Goal: Check status: Check status

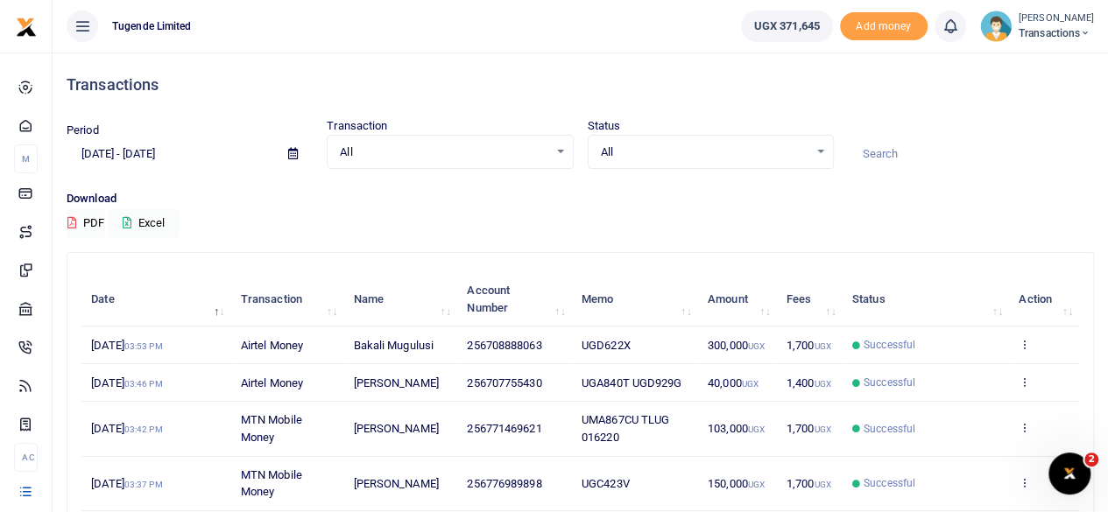
click at [868, 149] on input at bounding box center [971, 154] width 246 height 30
paste input "TLUG-JBN-011787"
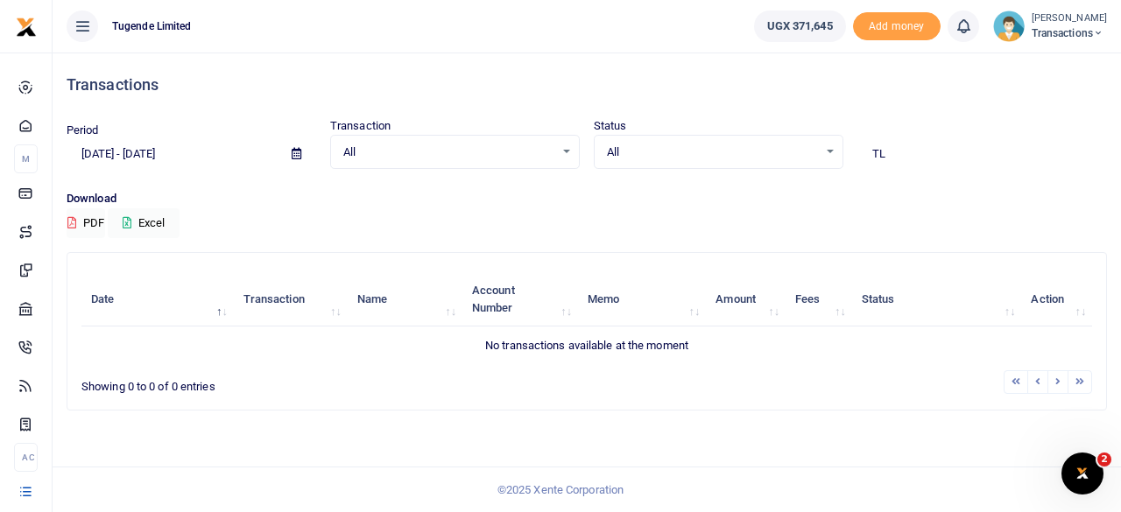
type input "T"
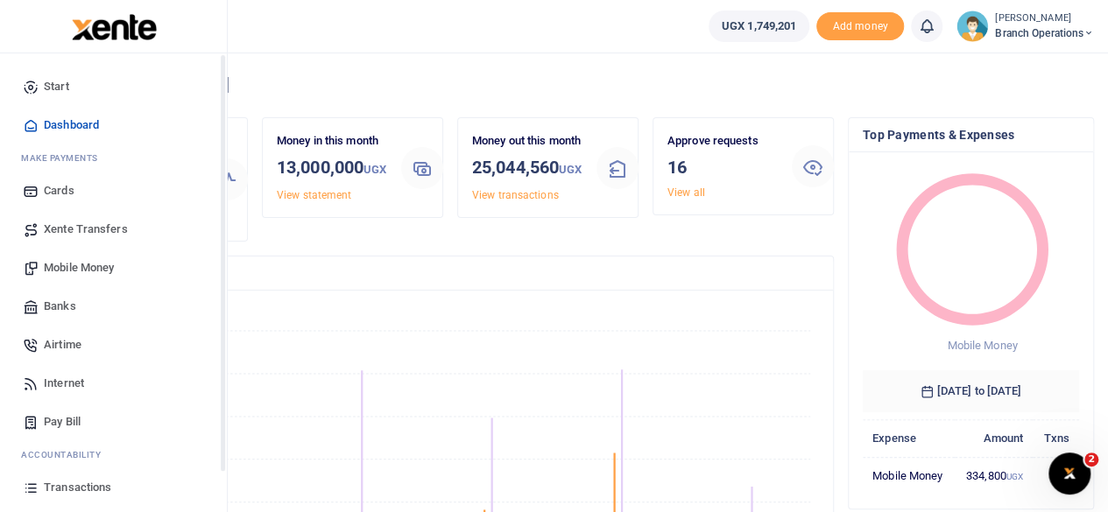
scroll to position [112, 0]
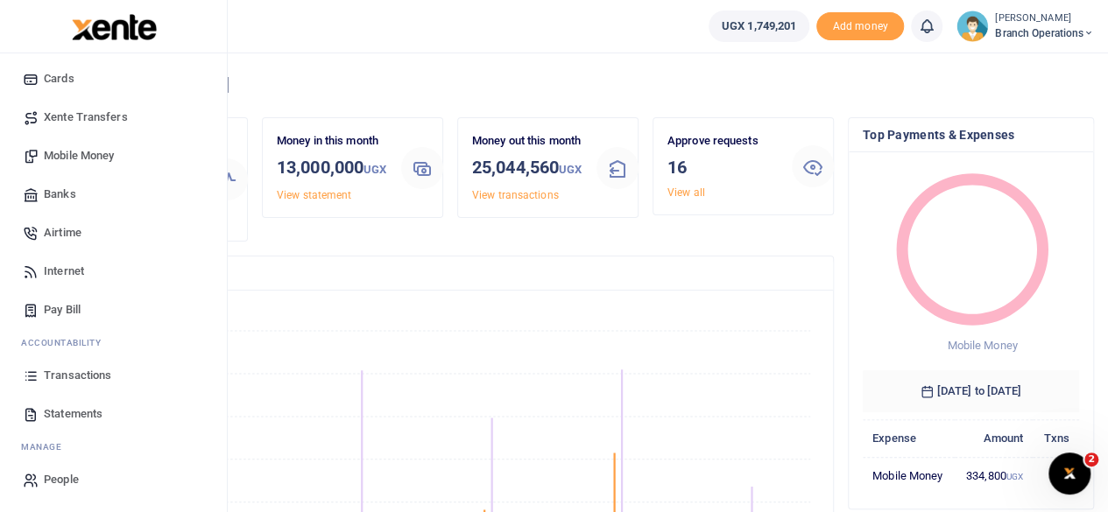
click at [77, 369] on span "Transactions" at bounding box center [77, 376] width 67 height 18
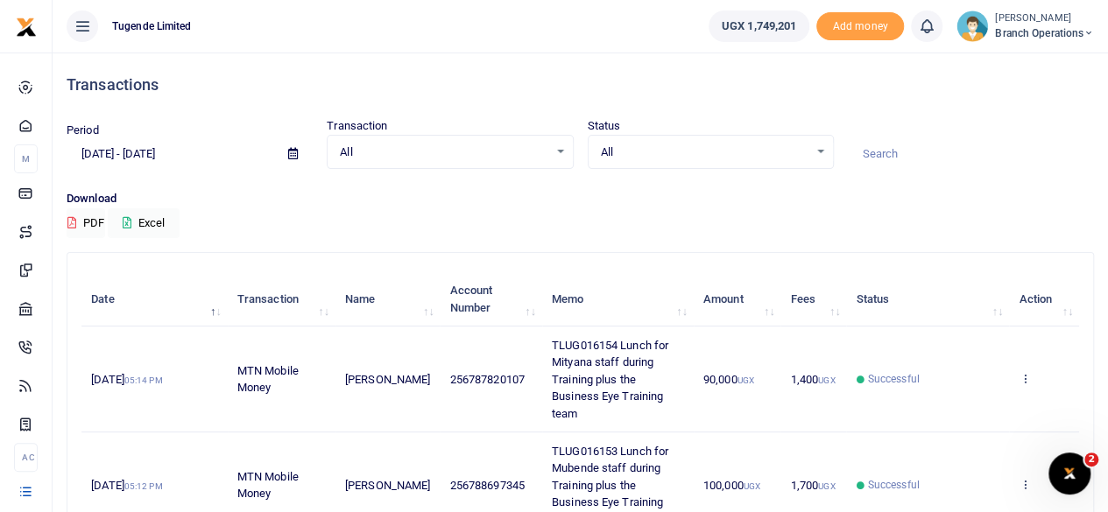
click at [295, 157] on icon at bounding box center [293, 153] width 10 height 11
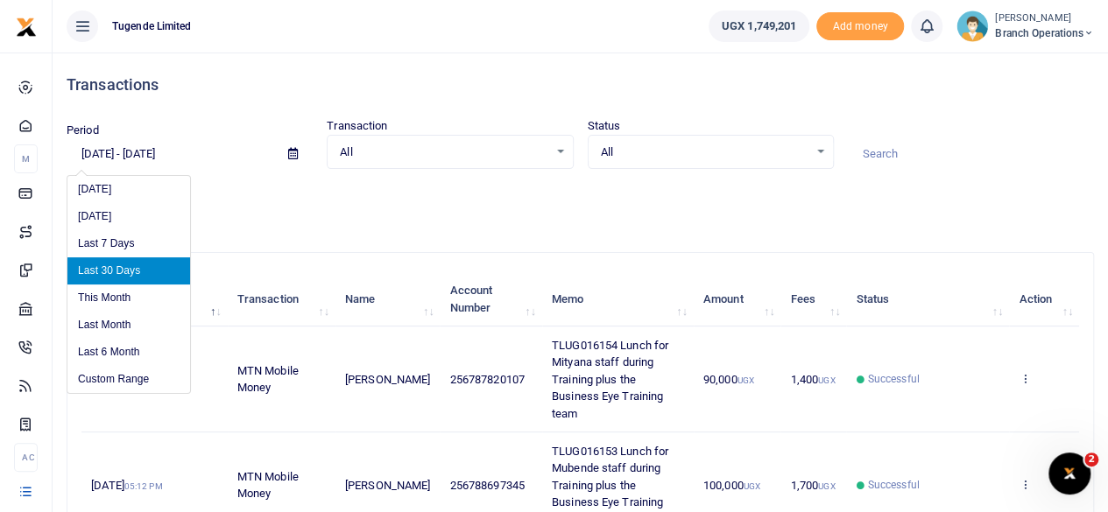
click at [131, 270] on li "Last 30 Days" at bounding box center [128, 270] width 123 height 27
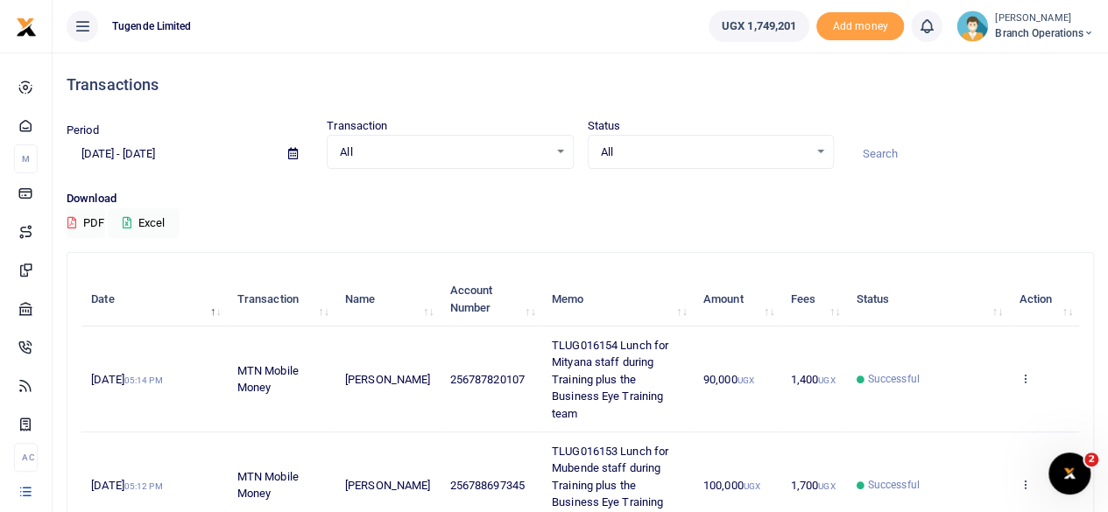
click at [898, 158] on input at bounding box center [971, 154] width 246 height 30
paste input "TLUG-016071"
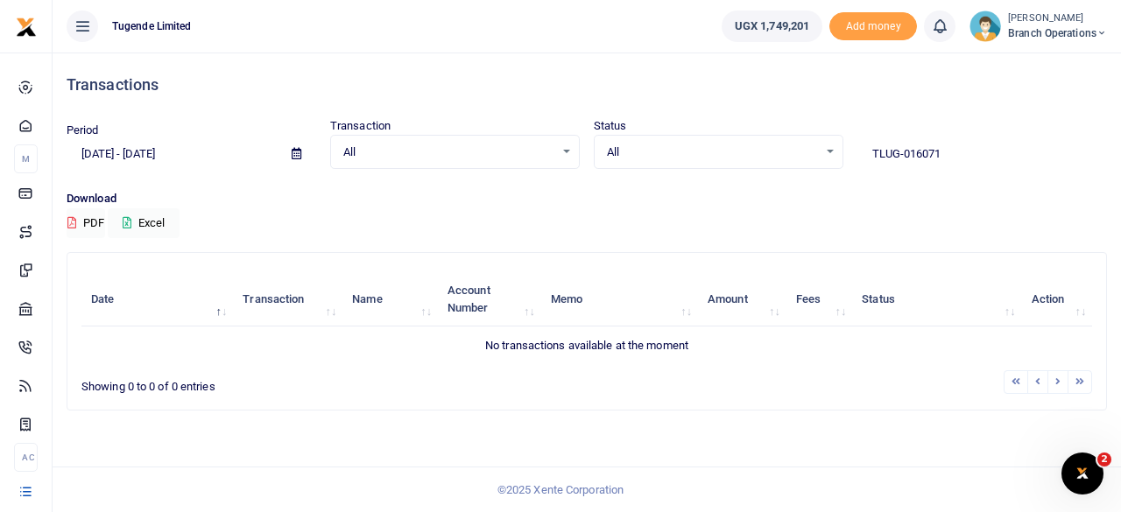
click at [904, 159] on input "TLUG-016071" at bounding box center [982, 154] width 250 height 30
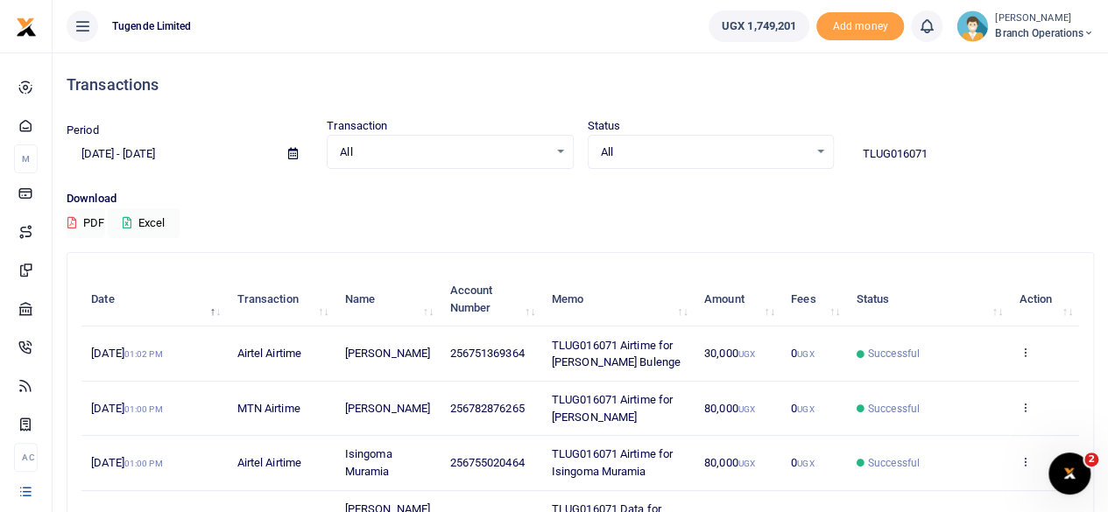
click at [945, 158] on input "TLUG016071" at bounding box center [971, 154] width 246 height 30
type input "T"
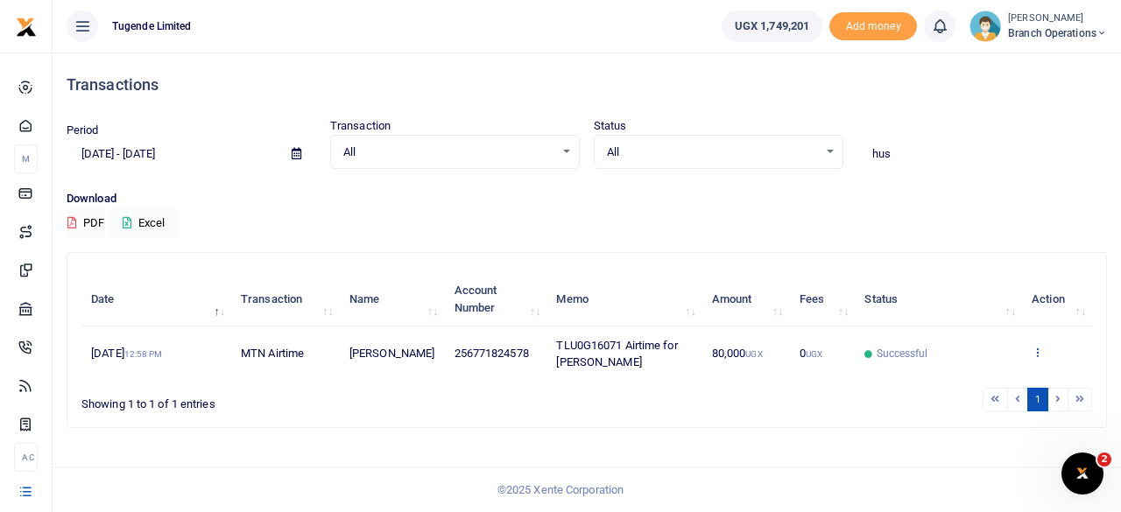
type input "hus"
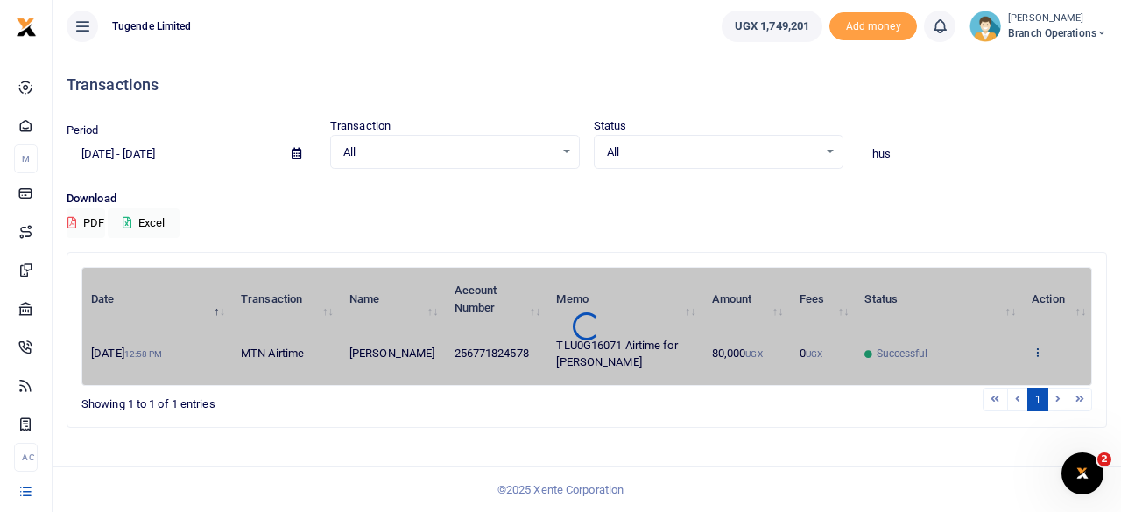
click at [1037, 348] on div "Date Transaction Name Account Number Memo Amount Fees Status Action [DATE] 12:5…" at bounding box center [586, 326] width 1011 height 119
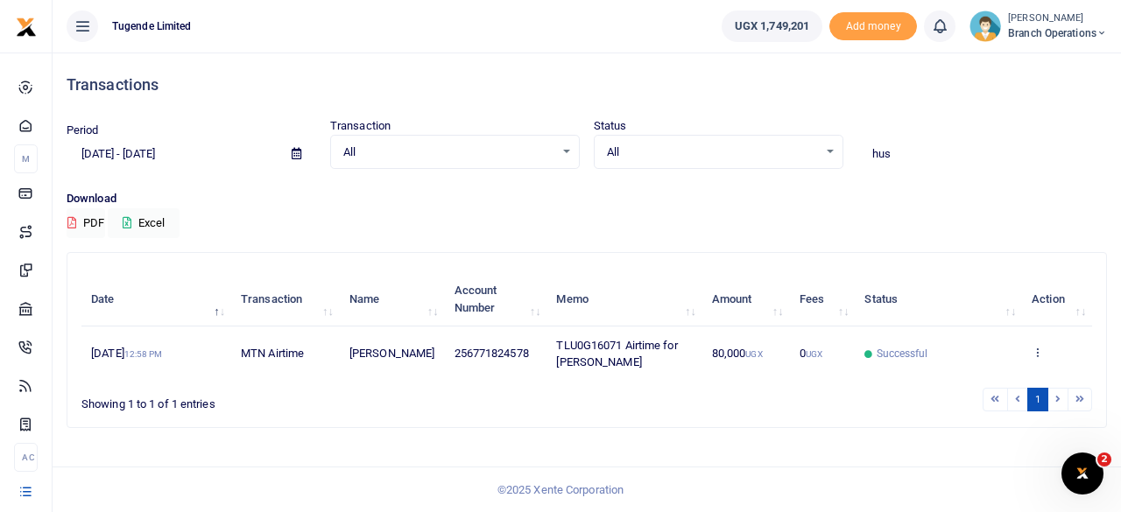
click at [1037, 348] on icon at bounding box center [1037, 352] width 11 height 12
click at [1012, 379] on link "View details" at bounding box center [1023, 382] width 138 height 25
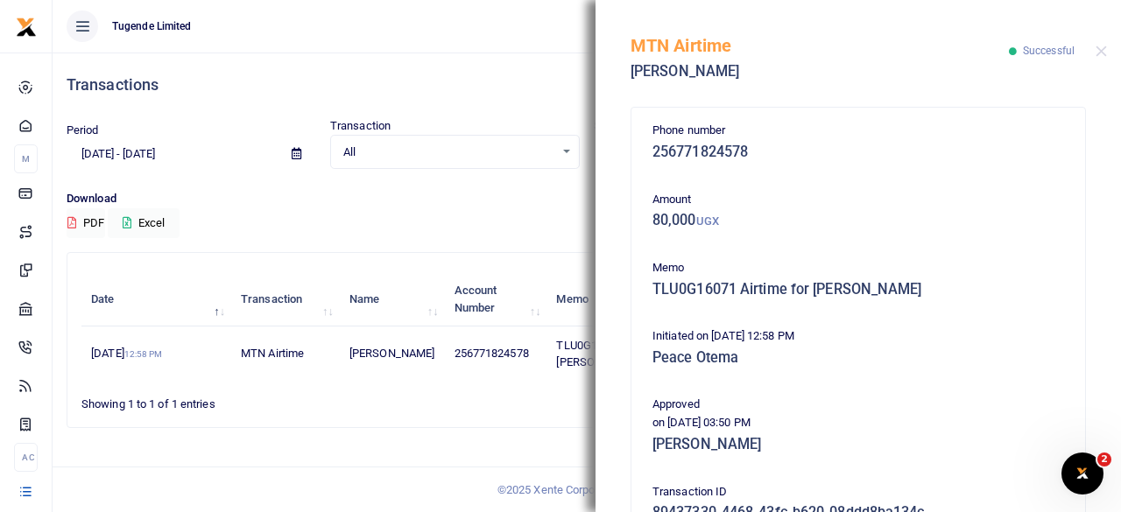
scroll to position [280, 0]
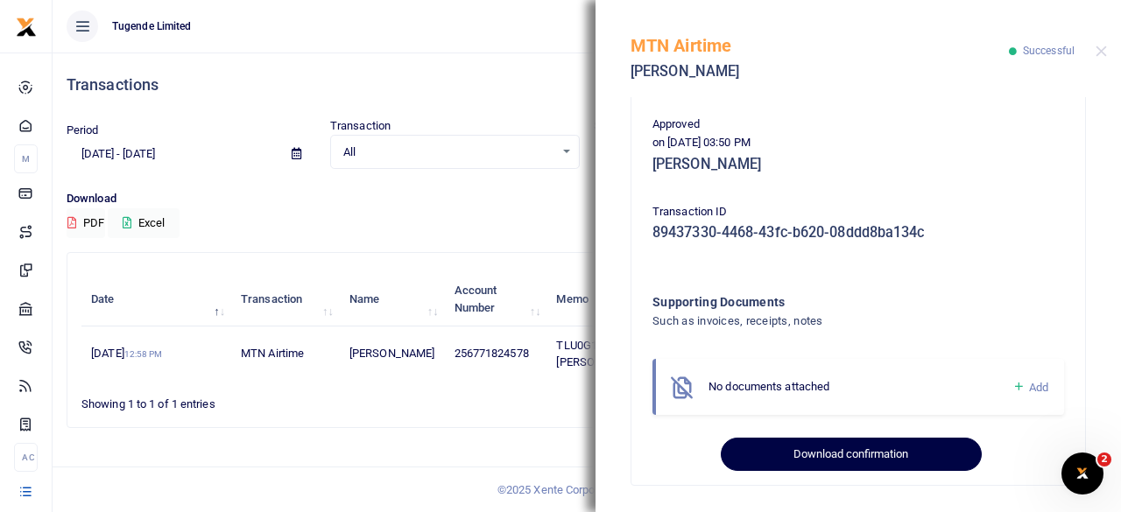
click at [839, 453] on button "Download confirmation" at bounding box center [851, 454] width 260 height 33
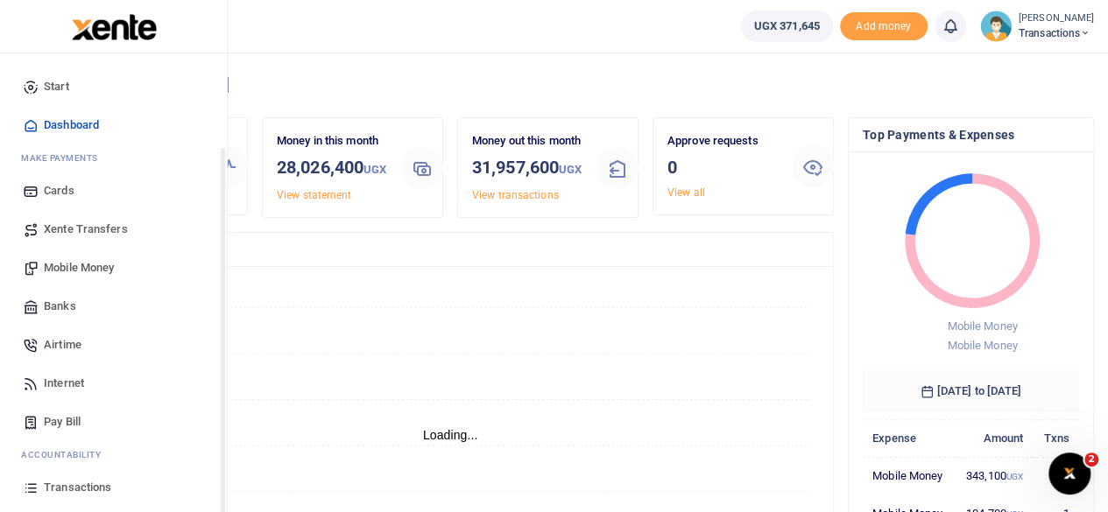
scroll to position [112, 0]
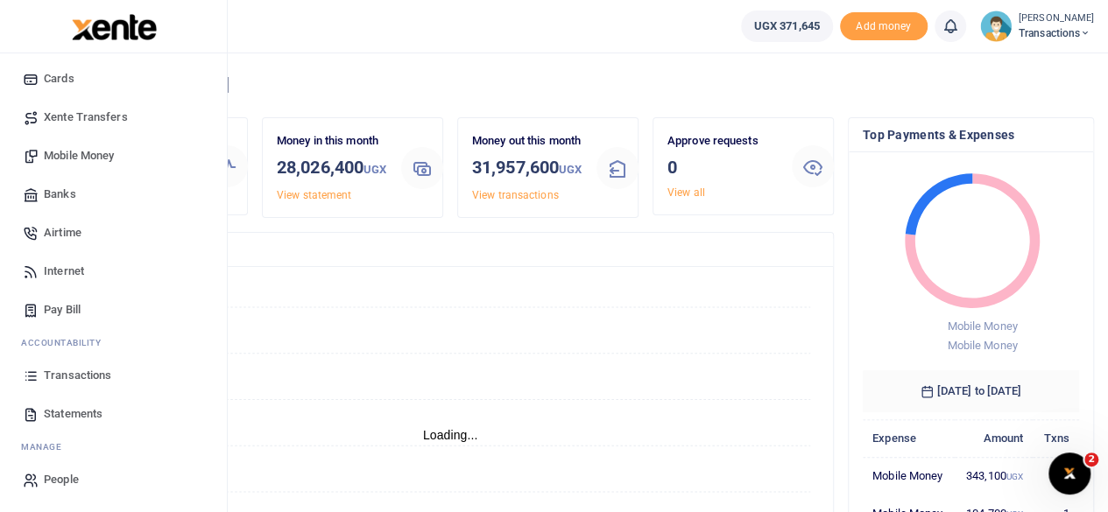
click at [67, 363] on link "Transactions" at bounding box center [113, 375] width 199 height 39
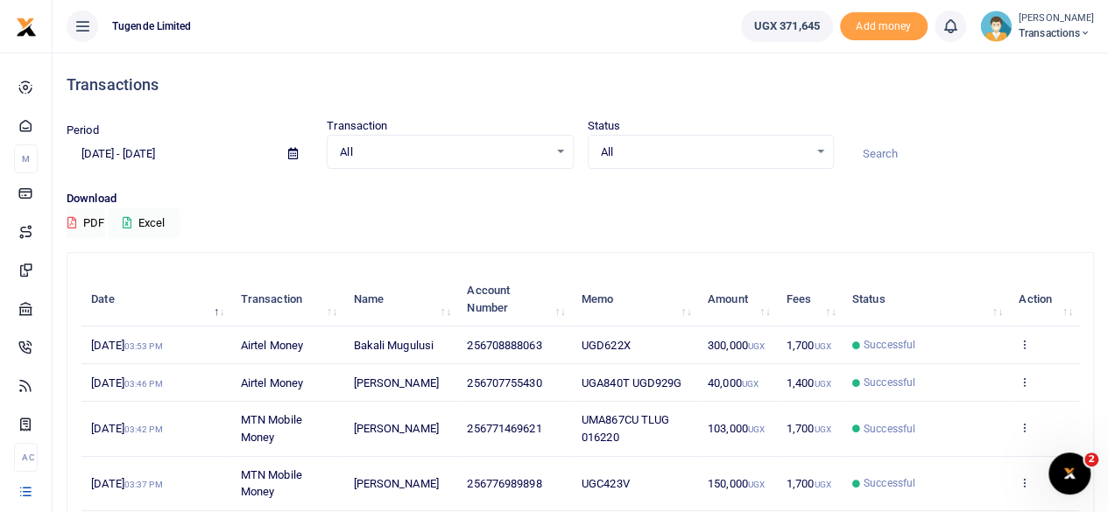
click at [298, 154] on span at bounding box center [292, 154] width 39 height 30
click at [290, 154] on icon at bounding box center [293, 153] width 10 height 11
click at [888, 158] on input at bounding box center [971, 154] width 246 height 30
paste input "UMA617CX"
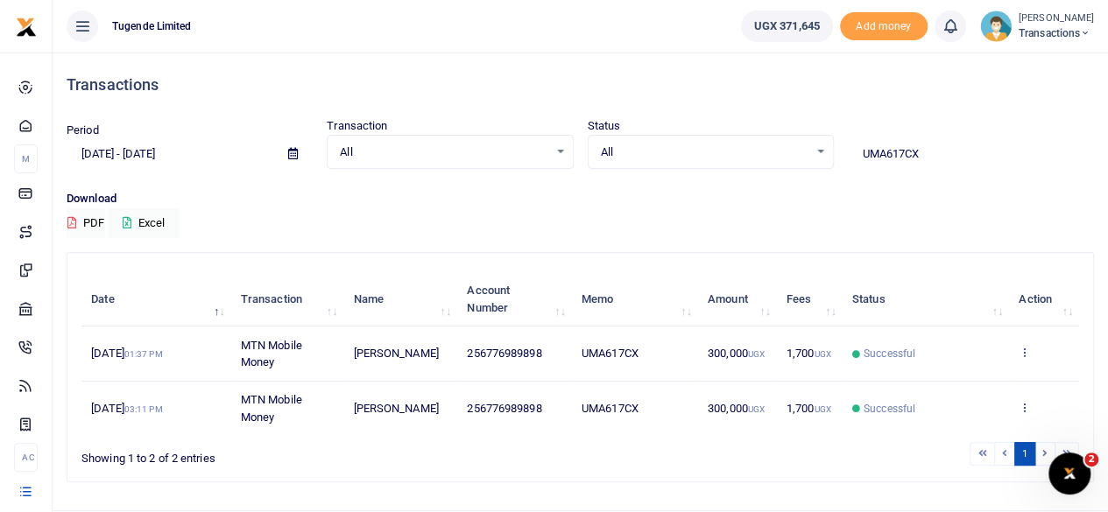
scroll to position [40, 0]
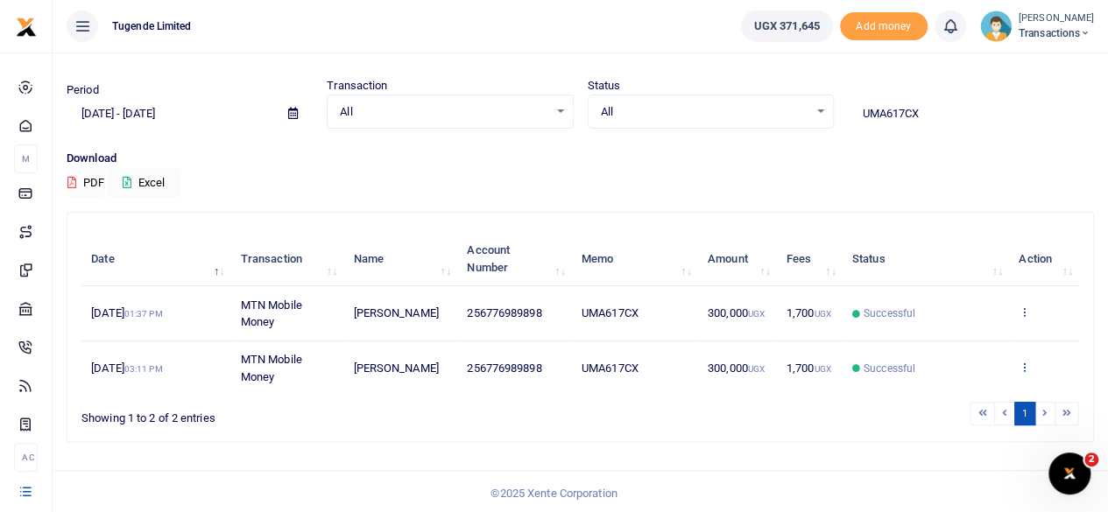
click at [1028, 363] on icon at bounding box center [1024, 367] width 11 height 12
click at [958, 300] on link "View details" at bounding box center [961, 299] width 138 height 25
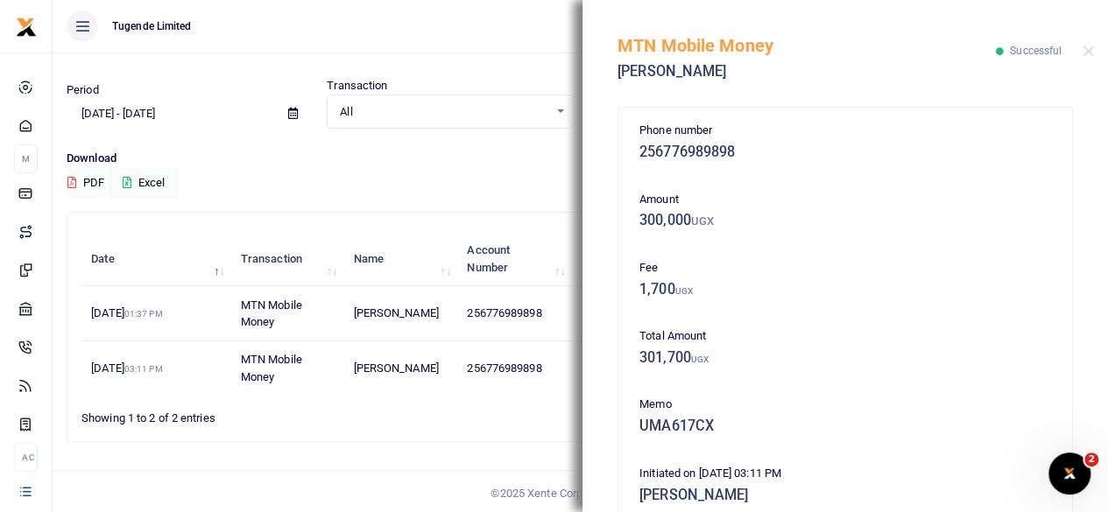
scroll to position [418, 0]
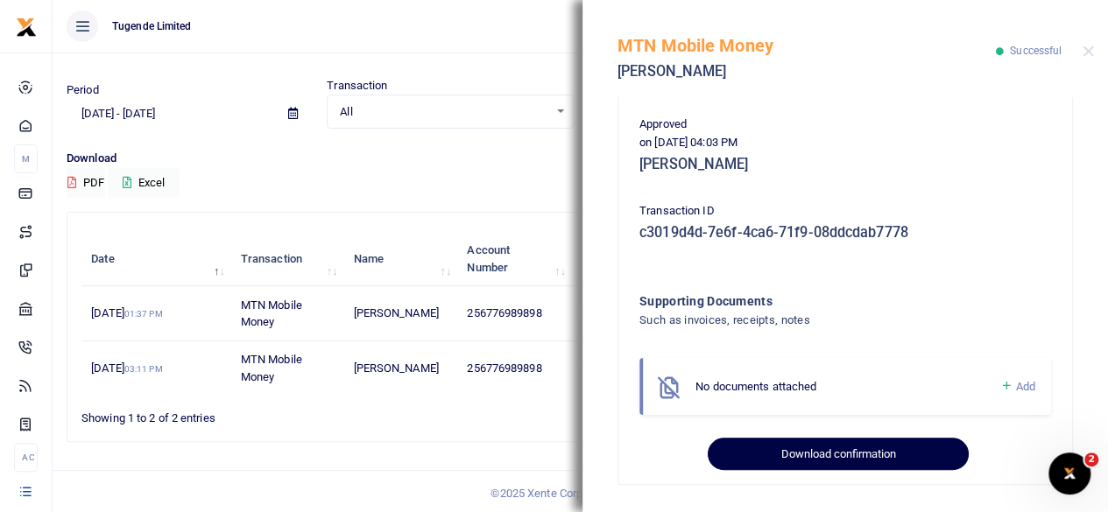
click at [786, 449] on button "Download confirmation" at bounding box center [838, 454] width 260 height 33
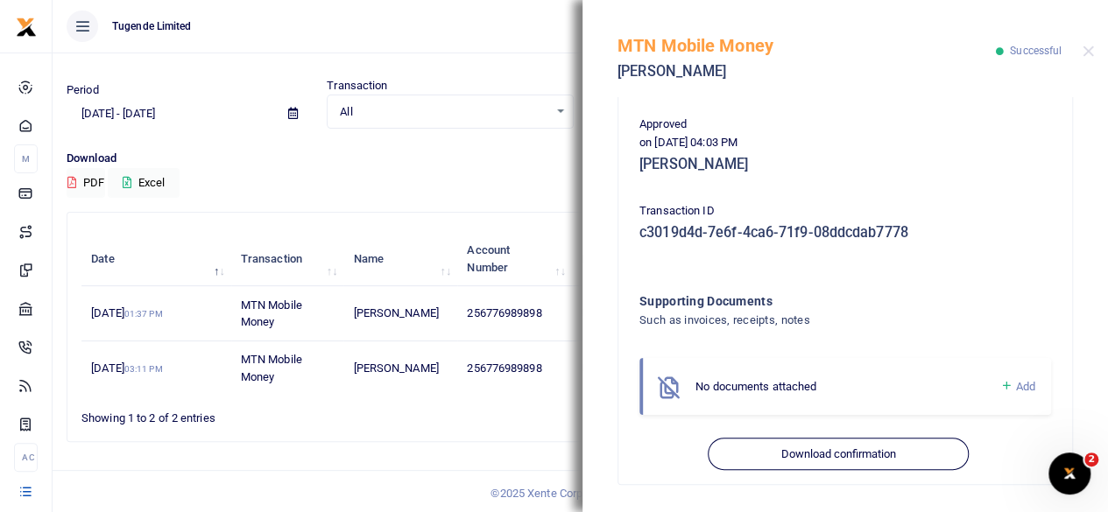
click at [435, 187] on div "Download PDF Excel" at bounding box center [580, 174] width 1027 height 48
click at [1086, 50] on button "Close" at bounding box center [1087, 51] width 11 height 11
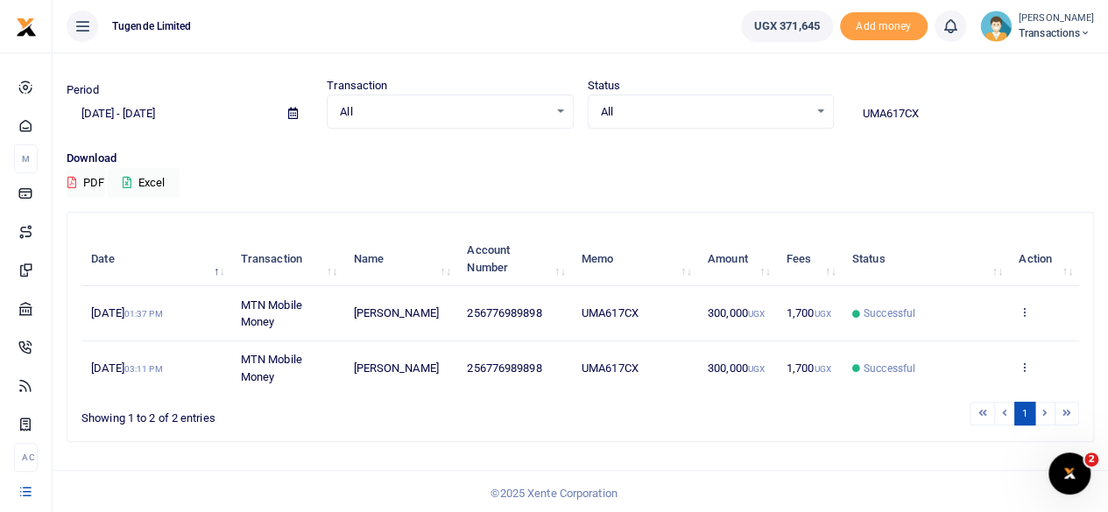
click at [930, 108] on input "UMA617CX" at bounding box center [971, 114] width 246 height 30
paste input "FN919Z"
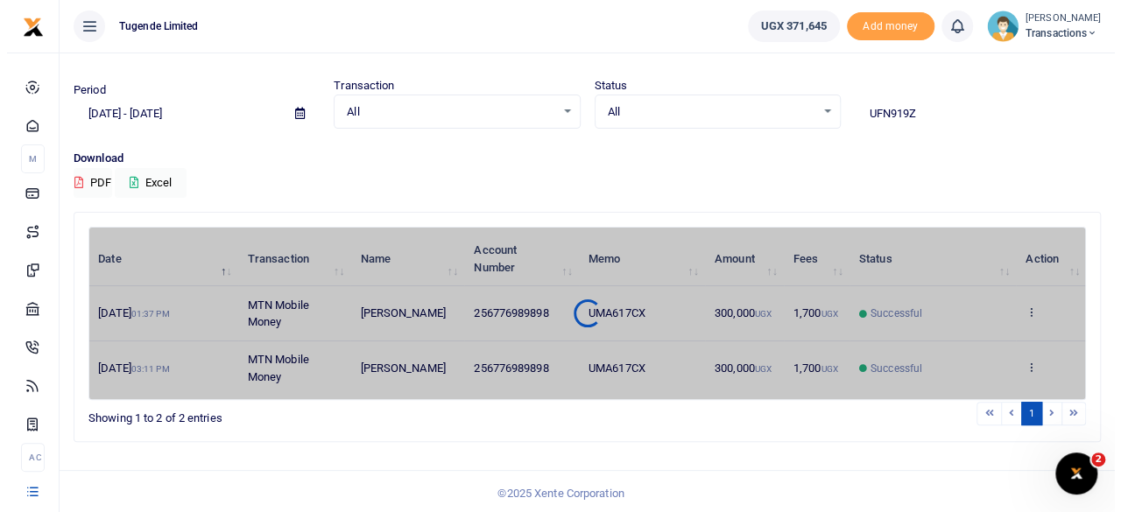
scroll to position [0, 0]
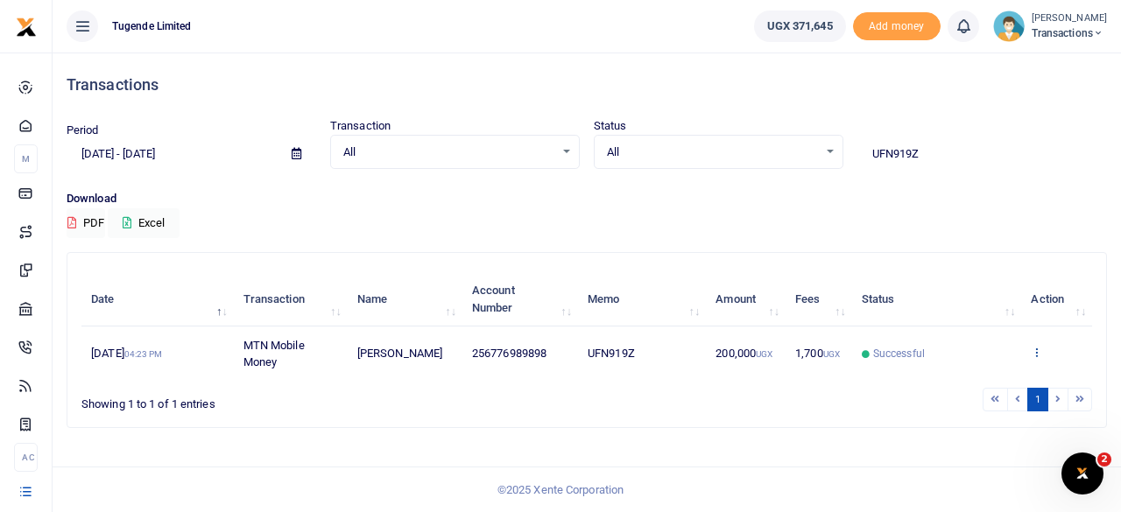
click at [1039, 351] on div "Date Transaction Name Account Number Memo Amount Fees Status Action 14th Aug 20…" at bounding box center [586, 326] width 1011 height 119
click at [1039, 351] on icon at bounding box center [1036, 352] width 11 height 12
click at [1005, 380] on link "View details" at bounding box center [1023, 382] width 138 height 25
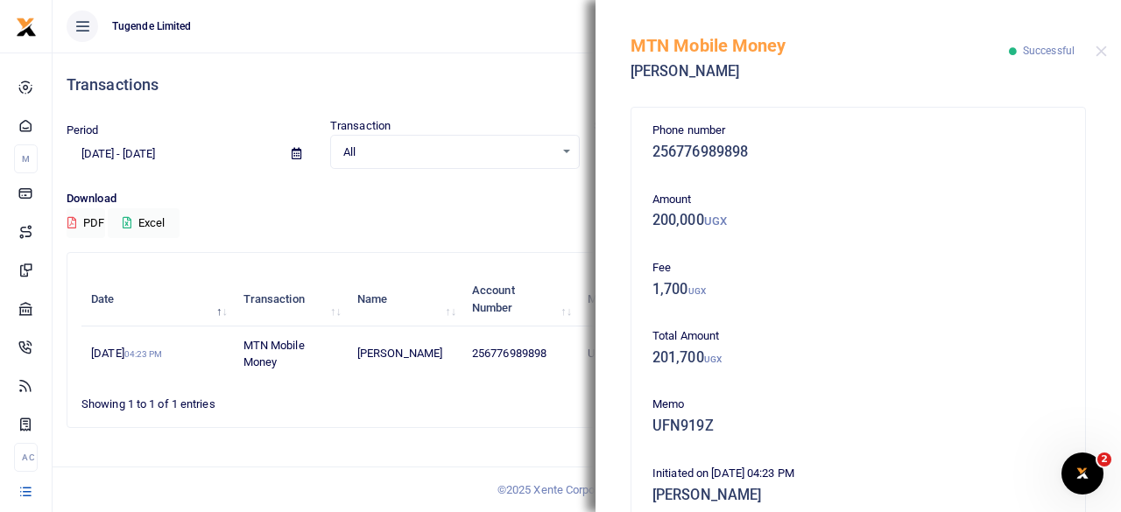
scroll to position [418, 0]
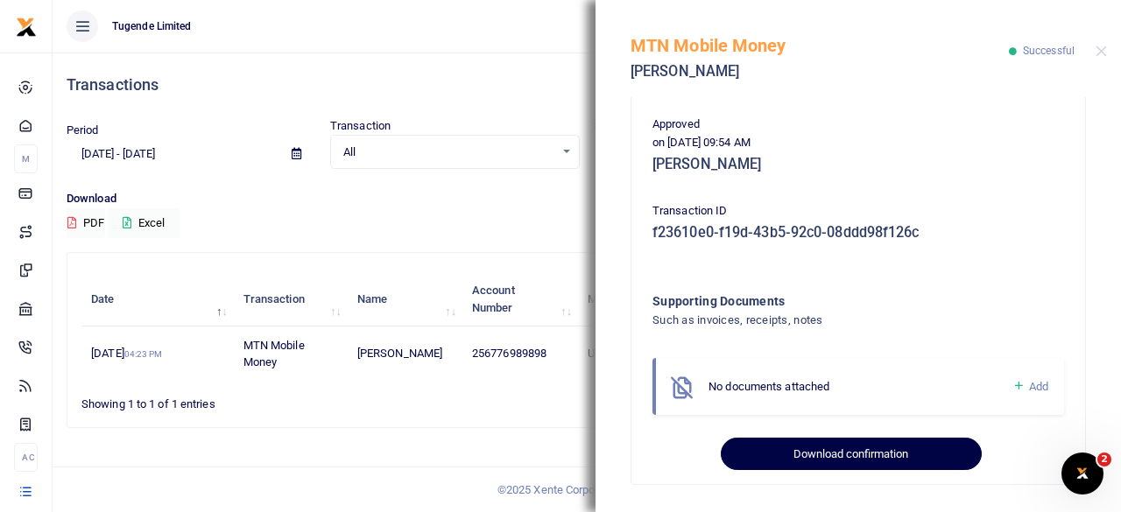
click at [802, 450] on button "Download confirmation" at bounding box center [851, 454] width 260 height 33
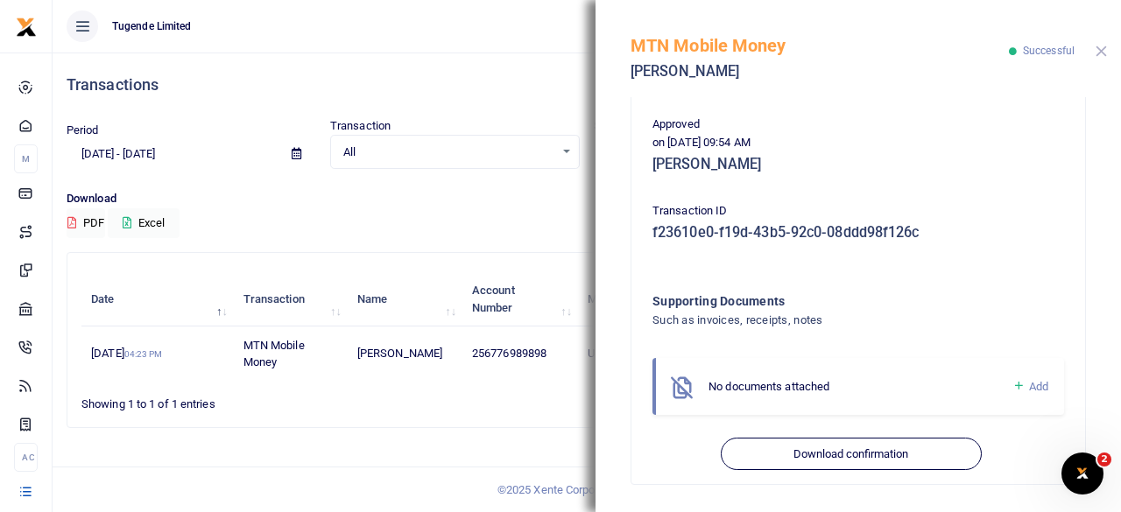
click at [1102, 48] on button "Close" at bounding box center [1101, 51] width 11 height 11
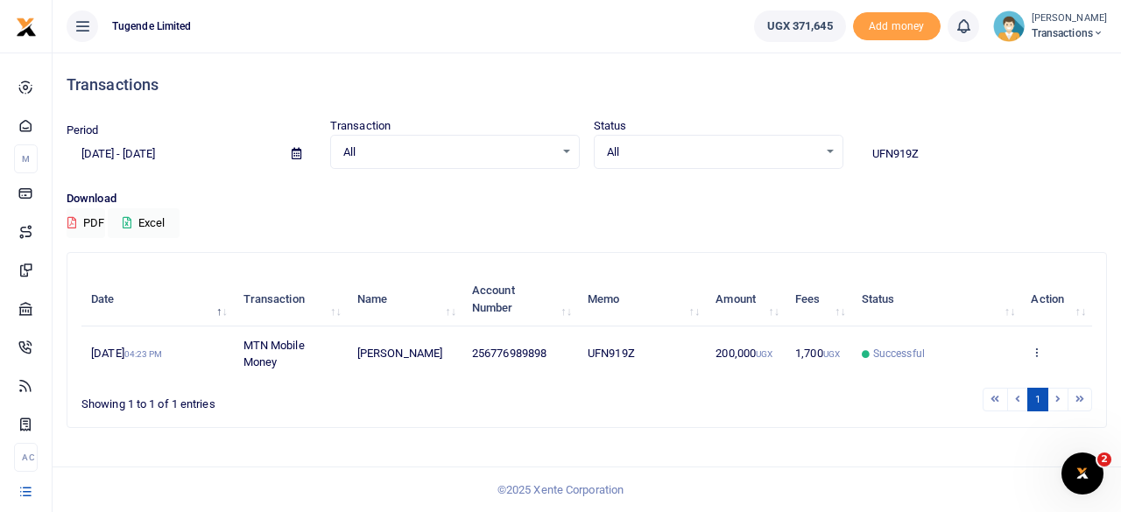
click at [934, 157] on input "UFN919Z" at bounding box center [982, 154] width 250 height 30
paste input "GB709M"
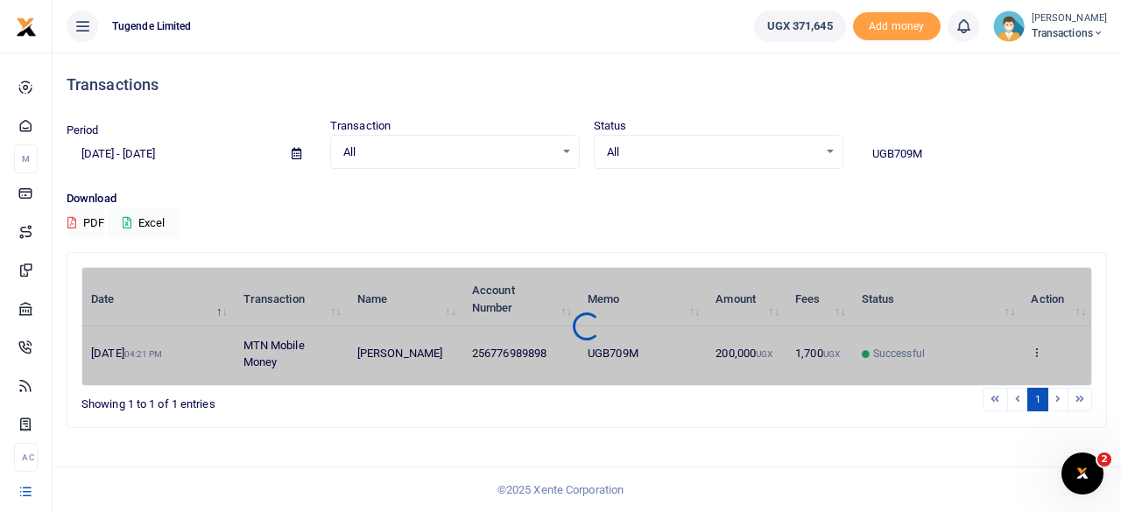
click at [1040, 348] on div "Date Transaction Name Account Number Memo Amount Fees Status Action 14th Aug 20…" at bounding box center [586, 326] width 1011 height 119
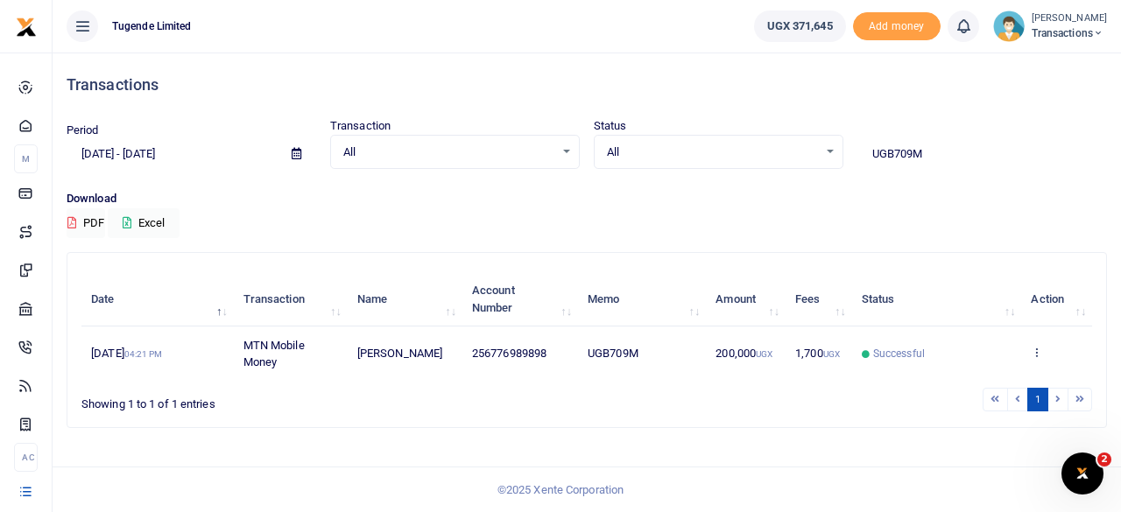
click at [1040, 348] on icon at bounding box center [1036, 352] width 11 height 12
click at [1006, 381] on link "View details" at bounding box center [1023, 382] width 138 height 25
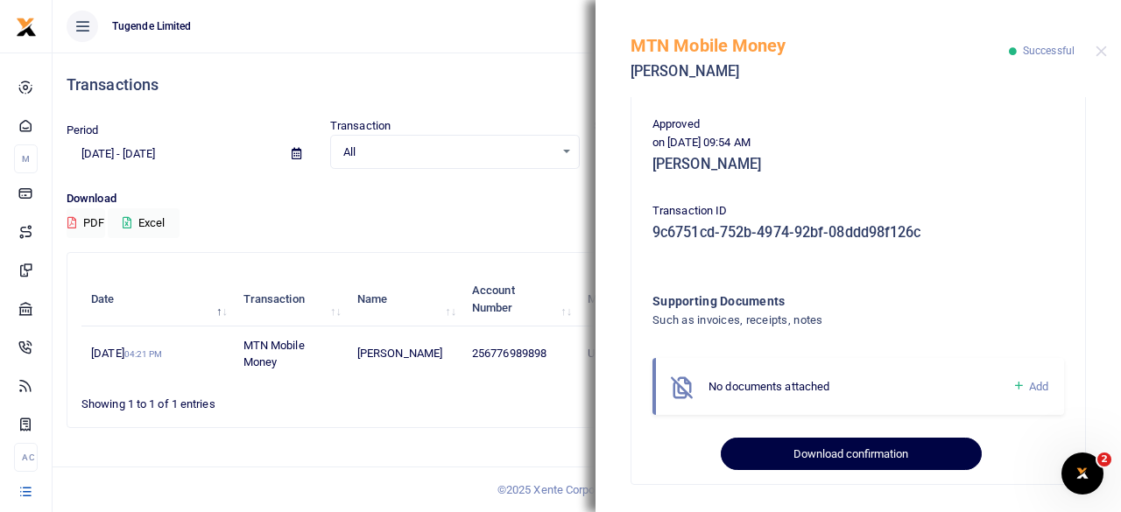
click at [812, 450] on button "Download confirmation" at bounding box center [851, 454] width 260 height 33
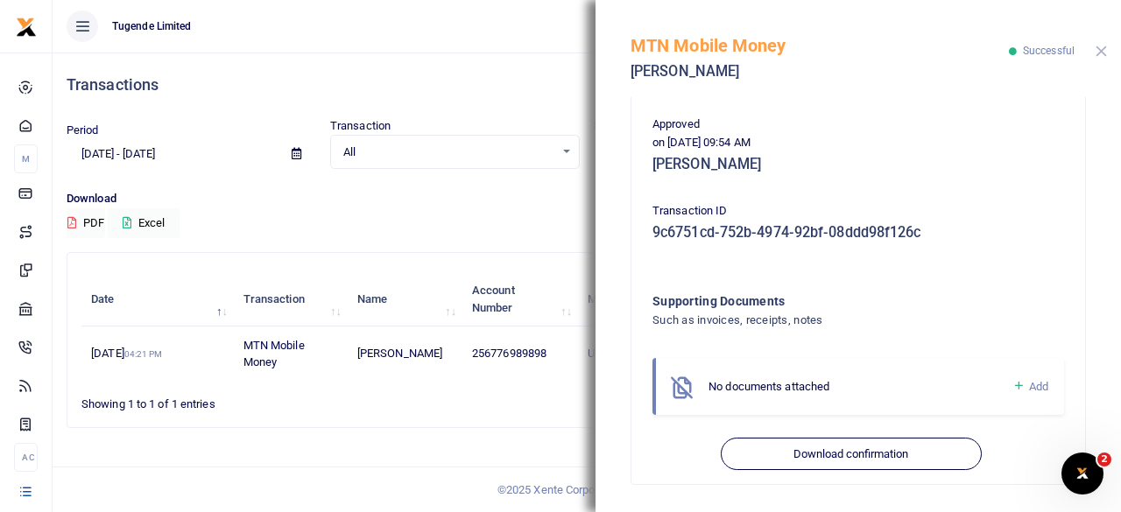
click at [1098, 52] on button "Close" at bounding box center [1101, 51] width 11 height 11
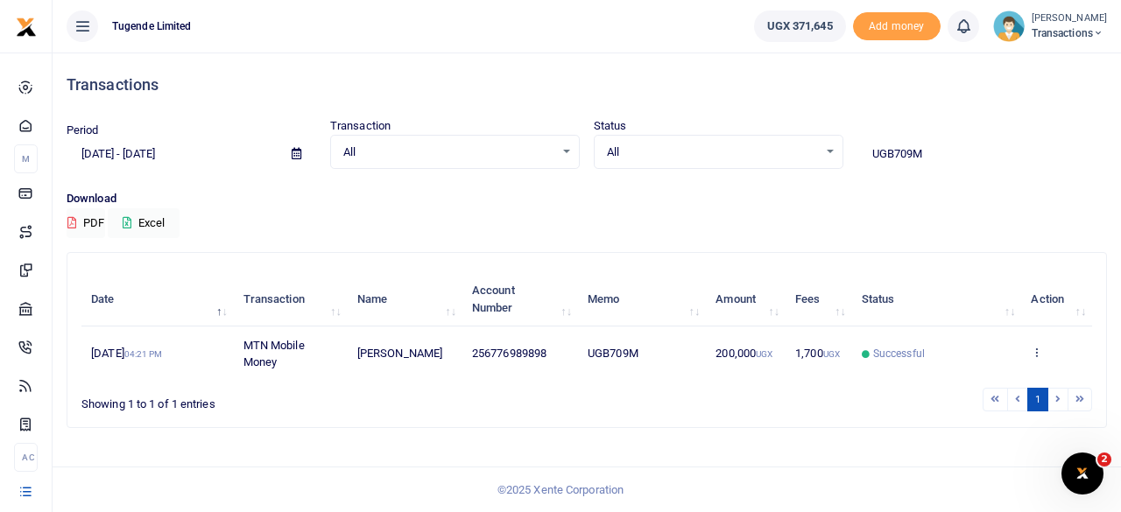
click at [934, 152] on input "UGB709M" at bounding box center [982, 154] width 250 height 30
paste input "FW664S"
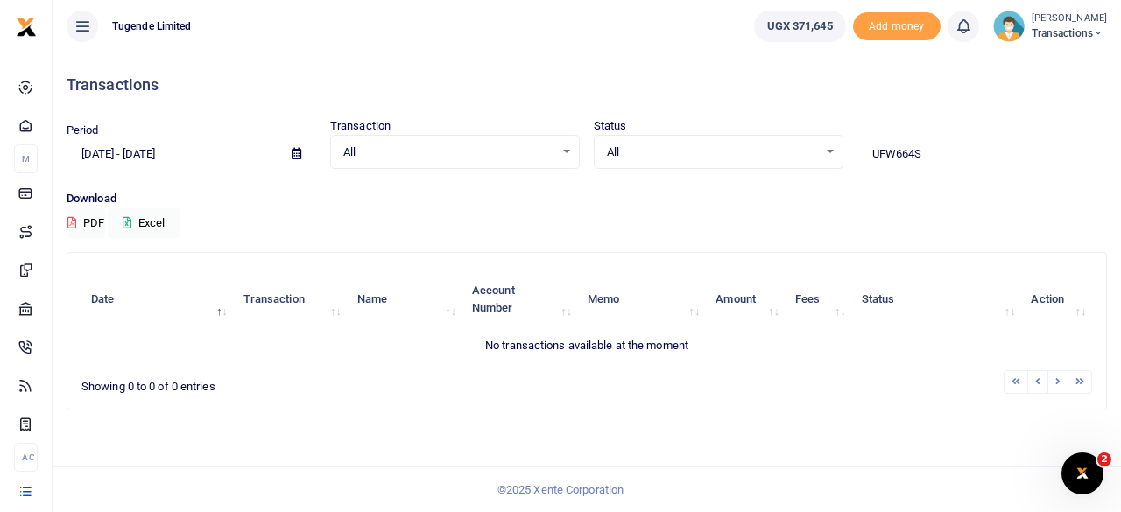
type input "UFW664S"
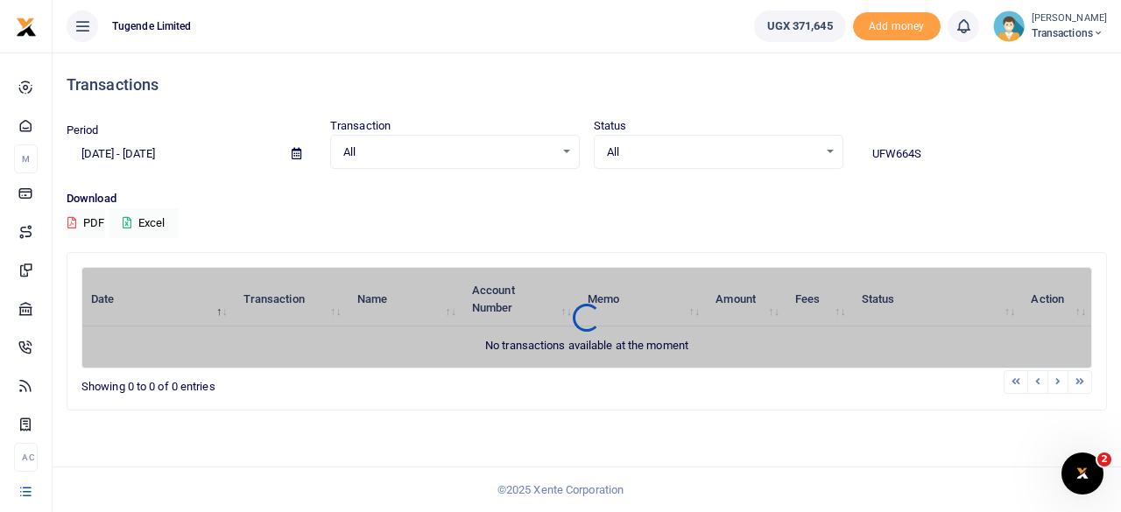
click at [296, 152] on icon at bounding box center [297, 153] width 10 height 11
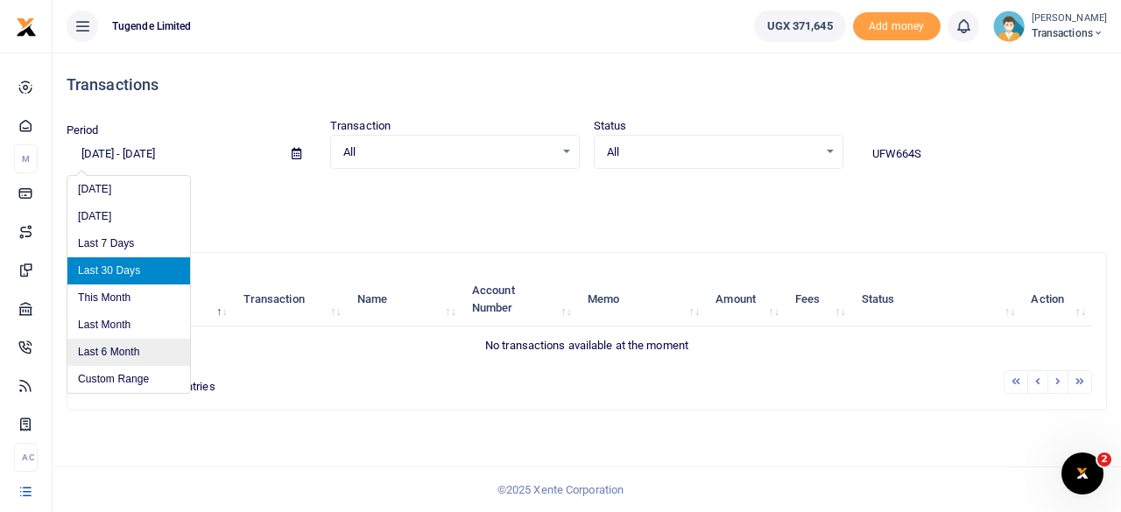
click at [124, 346] on li "Last 6 Month" at bounding box center [128, 352] width 123 height 27
type input "02/19/2025 - 08/19/2025"
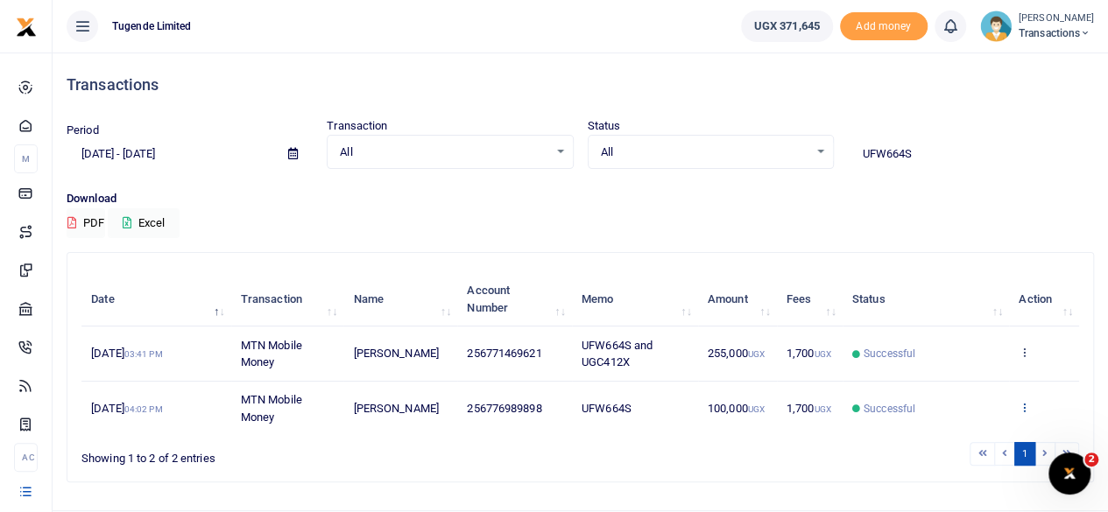
click at [1029, 406] on icon at bounding box center [1024, 407] width 11 height 12
click at [959, 344] on link "View details" at bounding box center [961, 340] width 138 height 25
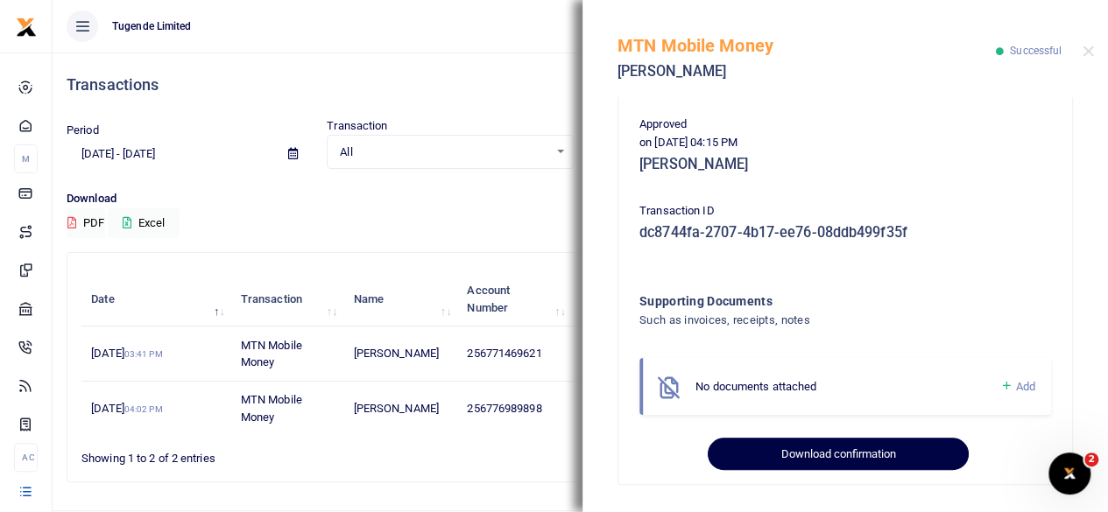
click at [800, 444] on button "Download confirmation" at bounding box center [838, 454] width 260 height 33
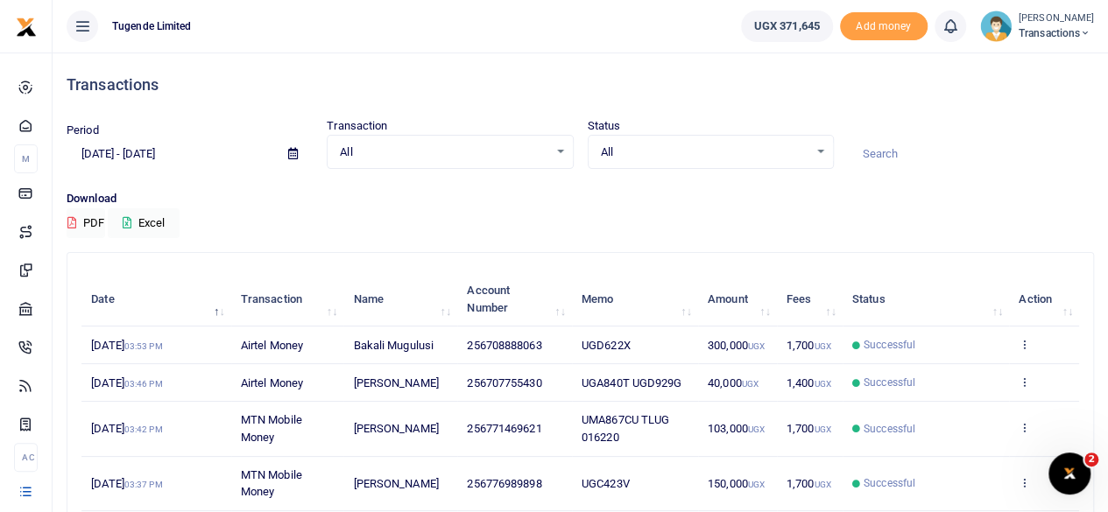
click at [882, 153] on input at bounding box center [971, 154] width 246 height 30
paste input "UGA308L"
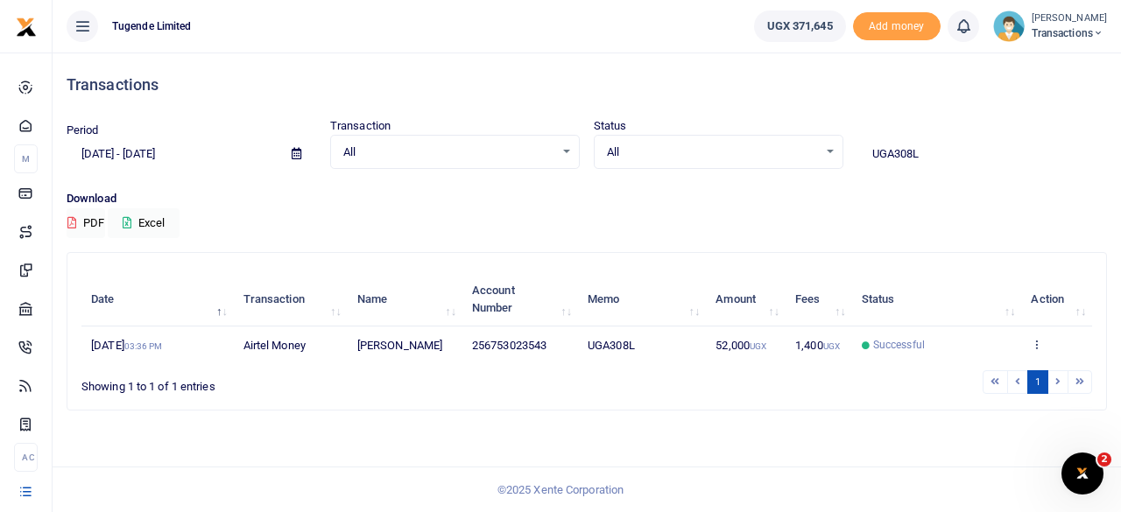
type input "UGA308L"
